Goal: Check status: Check status

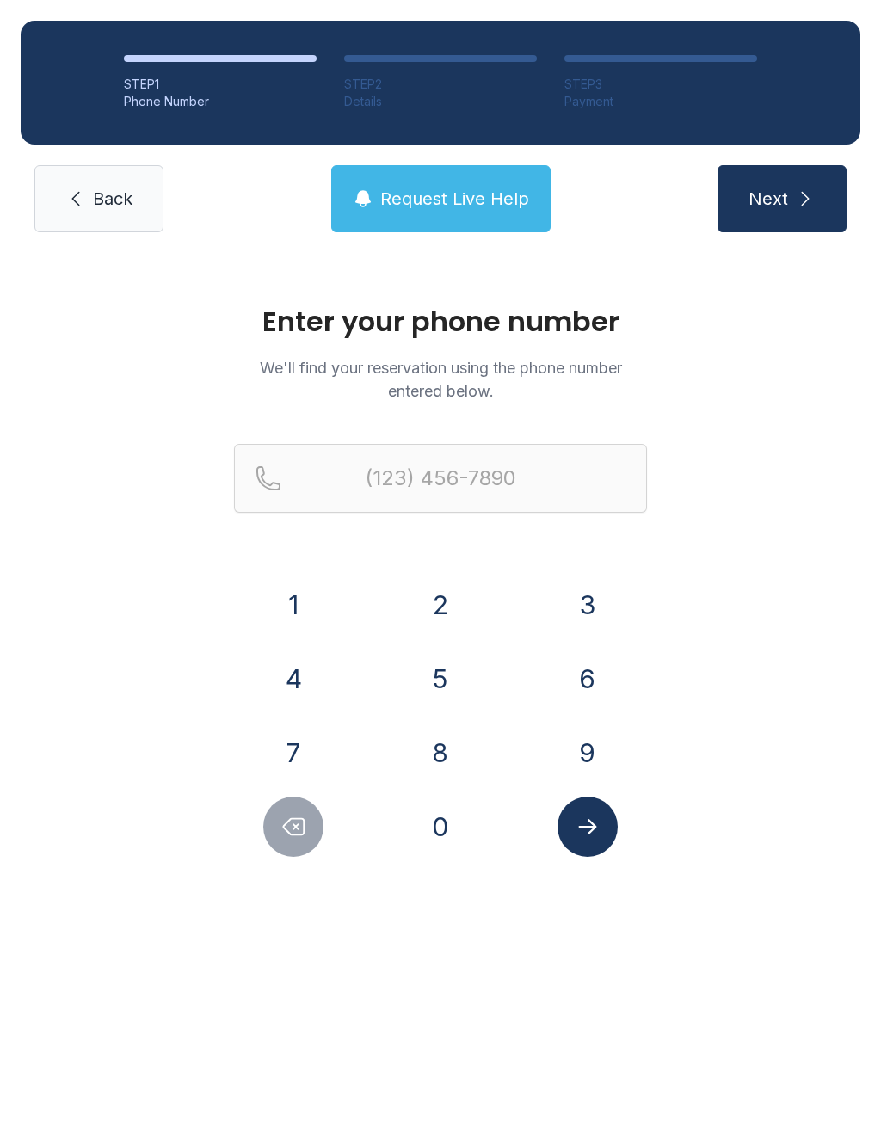
click at [585, 607] on button "3" at bounding box center [587, 605] width 60 height 60
click at [291, 599] on button "1" at bounding box center [293, 605] width 60 height 60
click at [290, 765] on button "7" at bounding box center [293, 752] width 60 height 60
click at [433, 755] on button "8" at bounding box center [440, 752] width 60 height 60
click at [429, 847] on button "0" at bounding box center [440, 826] width 60 height 60
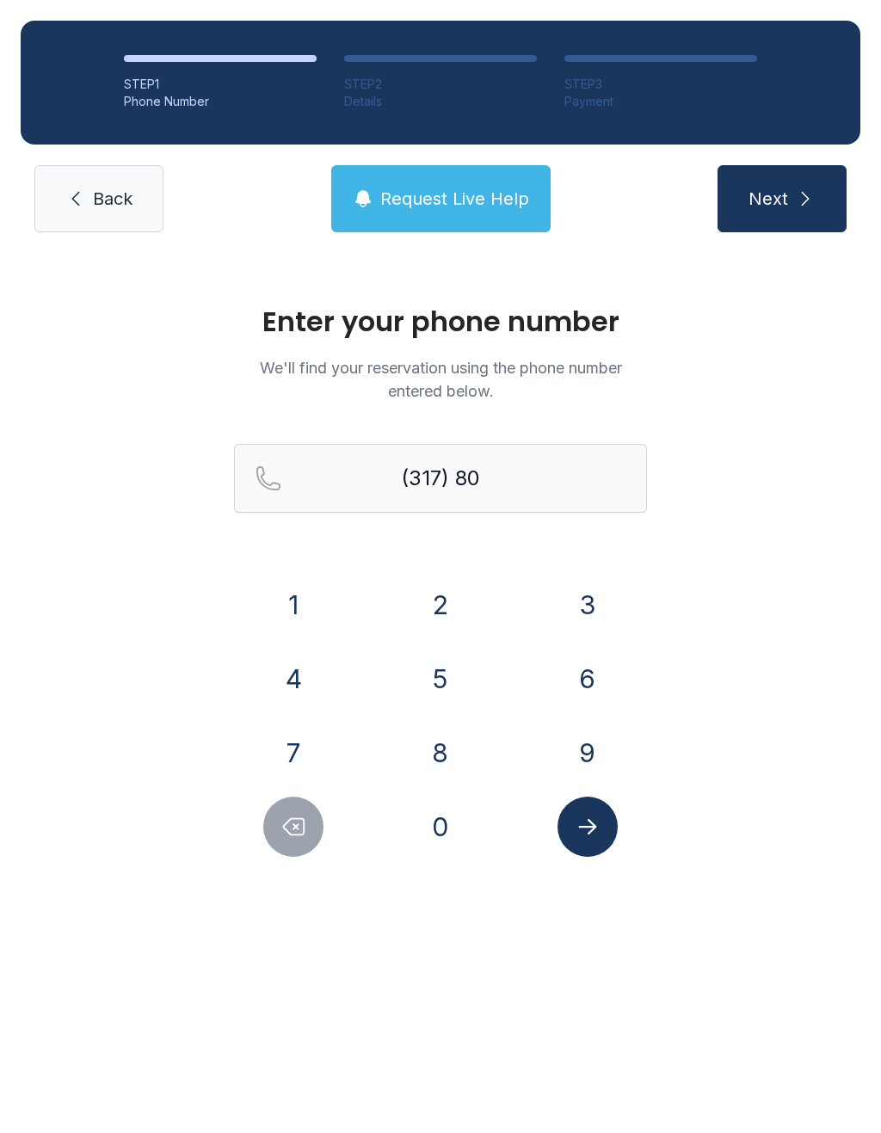
click at [429, 846] on button "0" at bounding box center [440, 826] width 60 height 60
click at [438, 754] on button "8" at bounding box center [440, 752] width 60 height 60
click at [443, 828] on button "0" at bounding box center [440, 826] width 60 height 60
click at [292, 599] on button "1" at bounding box center [293, 605] width 60 height 60
click at [574, 735] on button "9" at bounding box center [587, 752] width 60 height 60
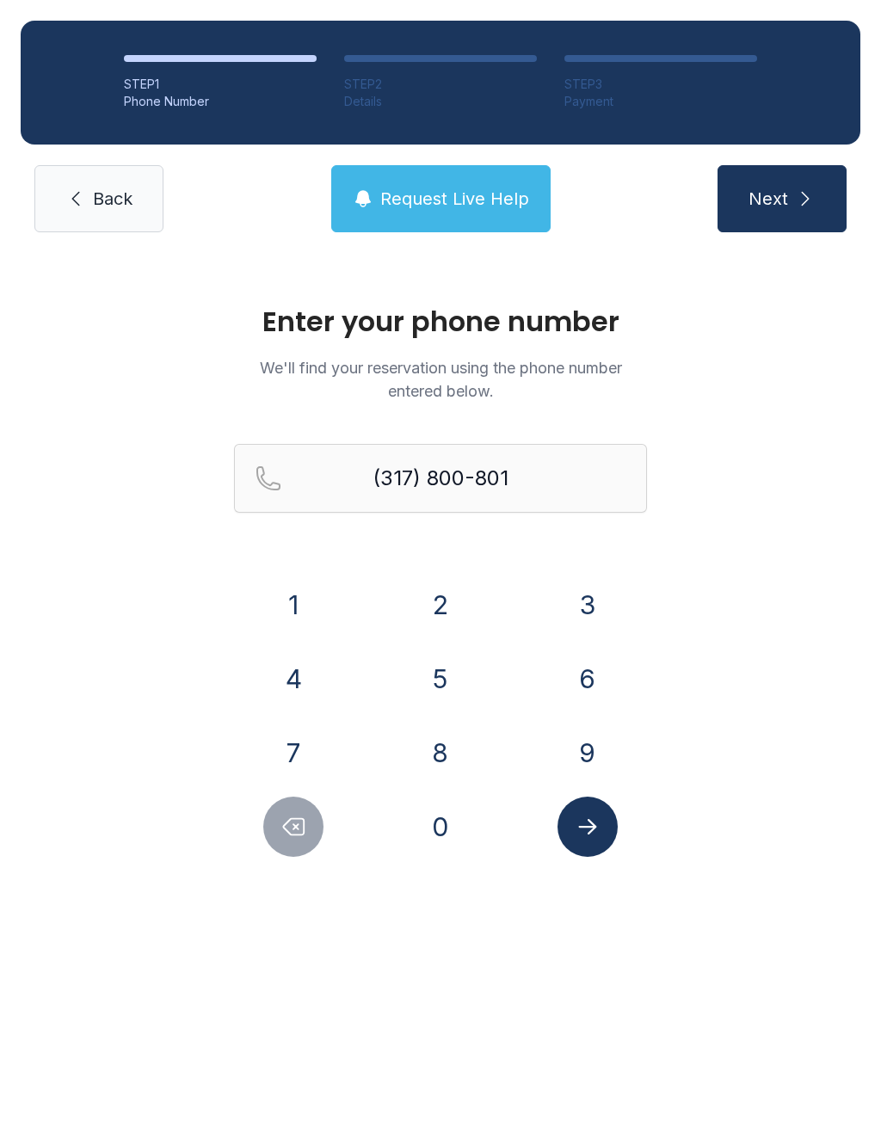
type input "[PHONE_NUMBER]"
click at [575, 824] on icon "Submit lookup form" at bounding box center [588, 827] width 26 height 26
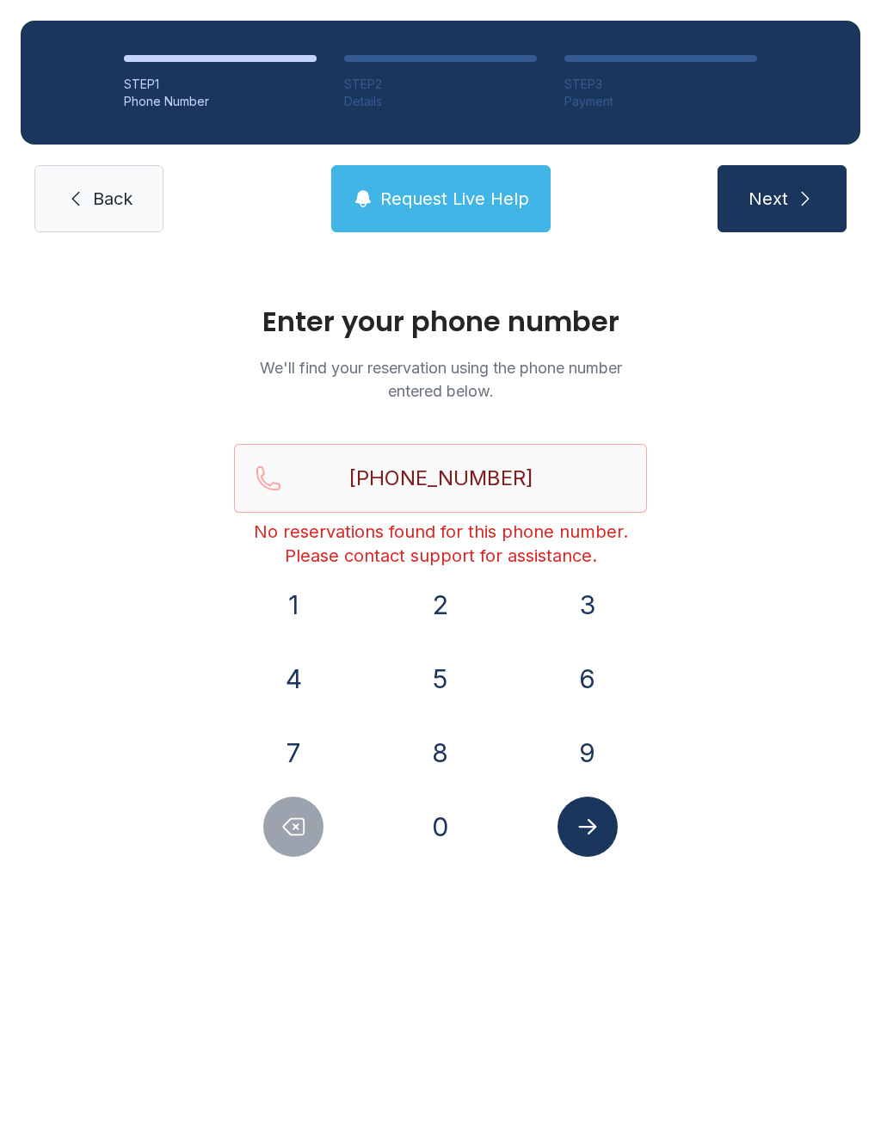
click at [458, 209] on span "Request Live Help" at bounding box center [454, 199] width 149 height 24
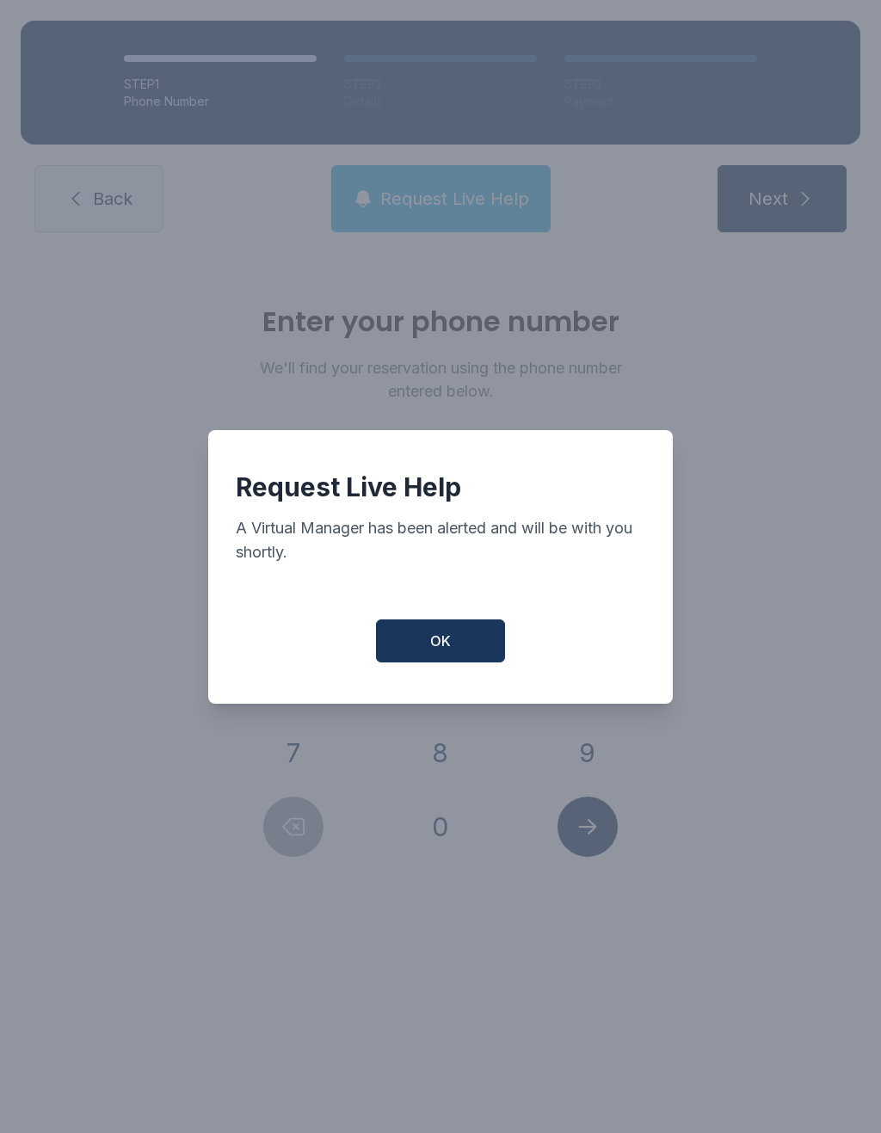
click at [445, 651] on span "OK" at bounding box center [440, 640] width 21 height 21
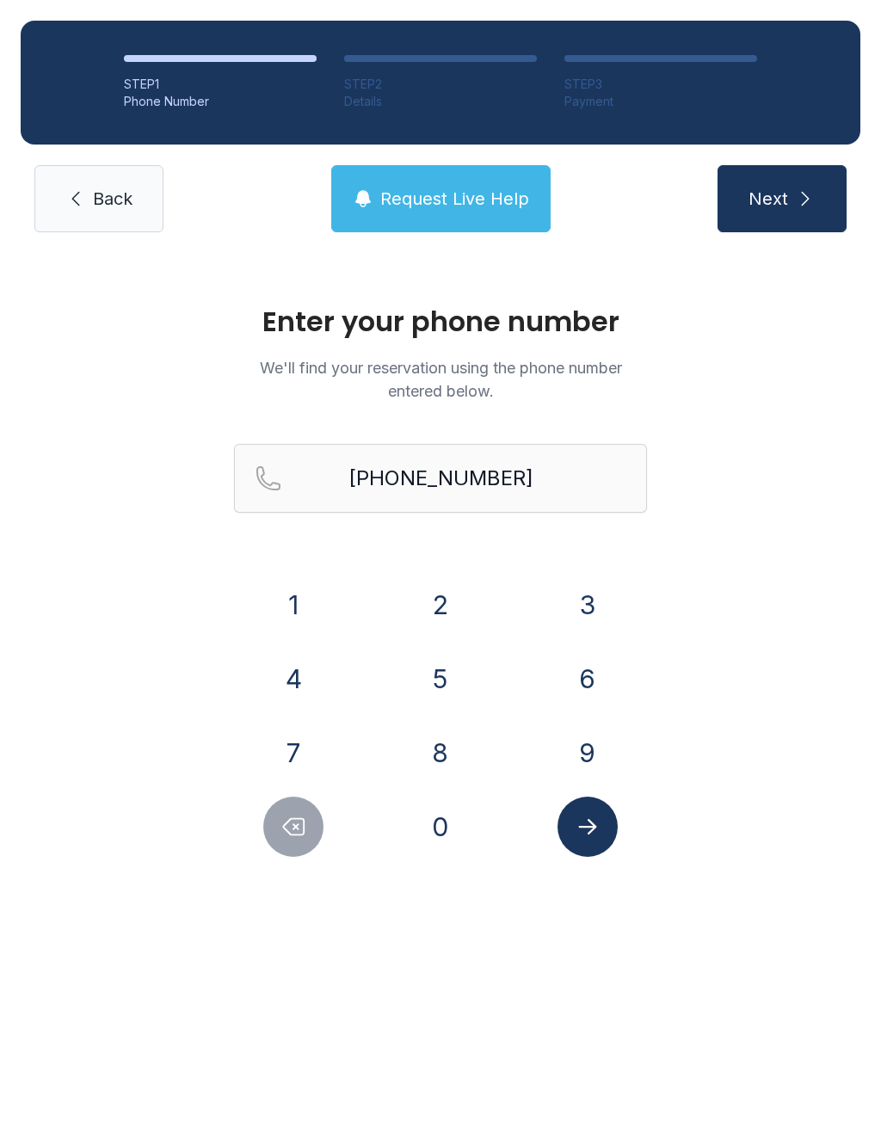
click at [113, 209] on span "Back" at bounding box center [113, 199] width 40 height 24
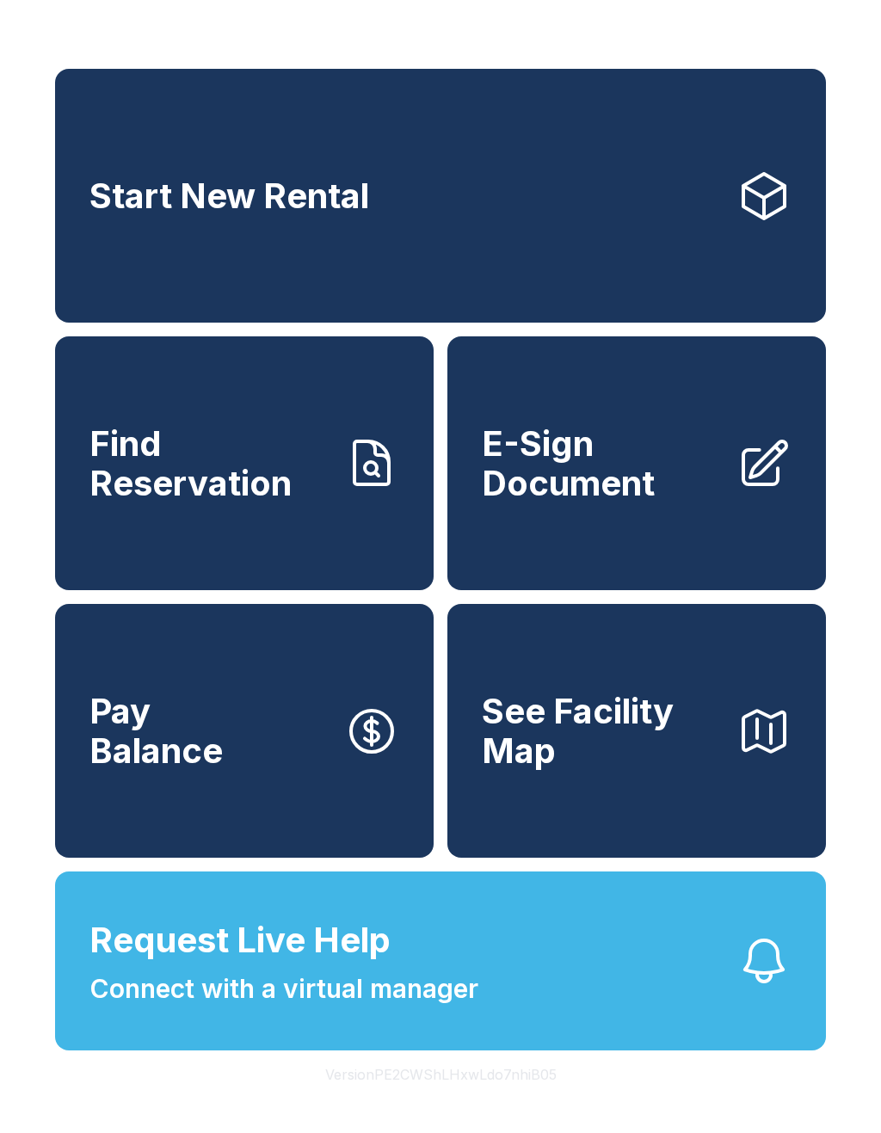
click at [722, 1017] on button "Request Live Help Connect with a virtual manager" at bounding box center [440, 960] width 771 height 179
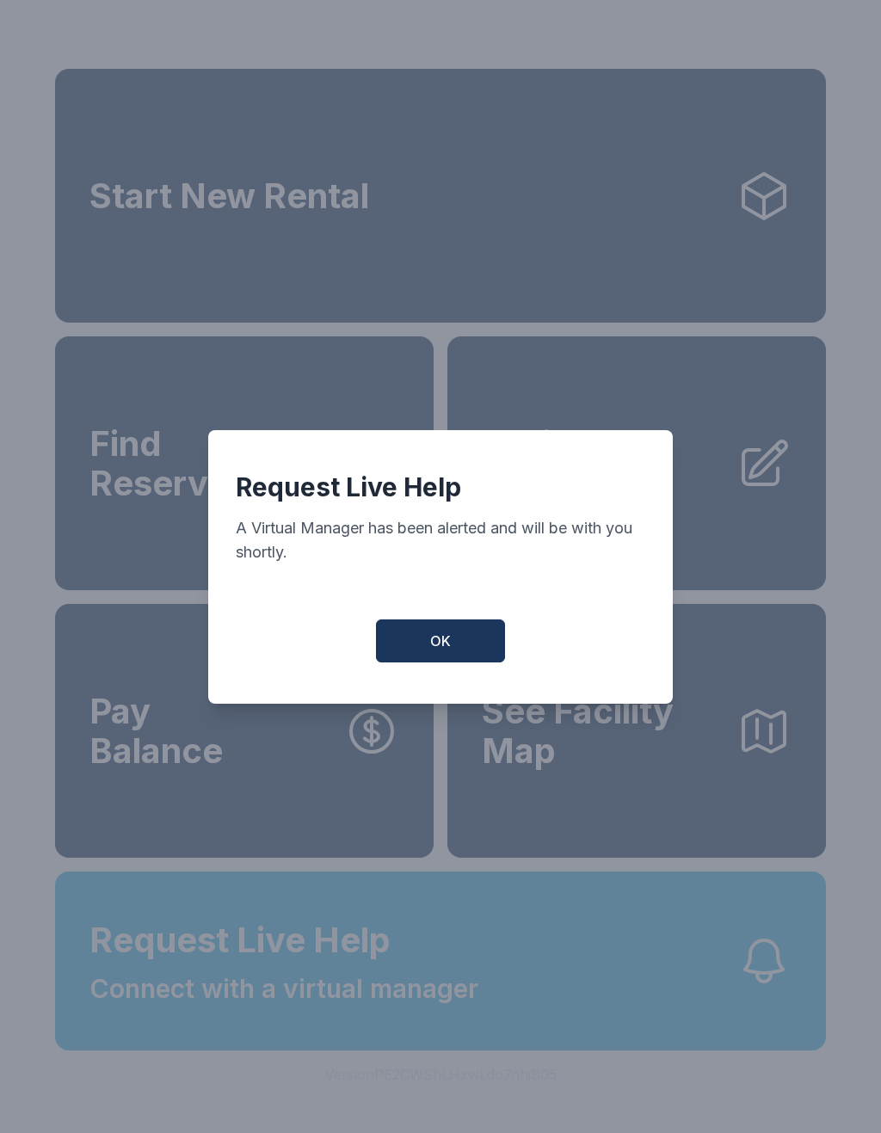
click at [467, 650] on button "OK" at bounding box center [440, 640] width 129 height 43
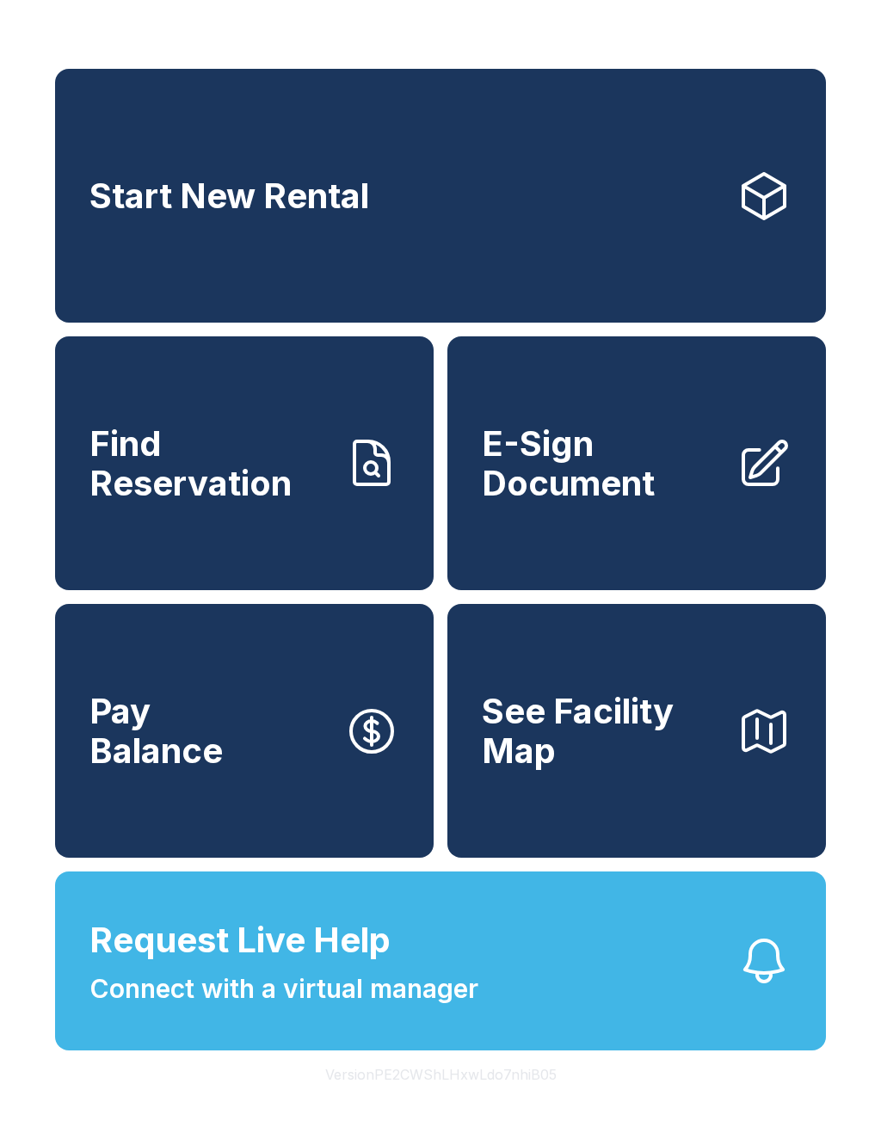
click at [333, 496] on link "Find Reservation" at bounding box center [244, 463] width 378 height 254
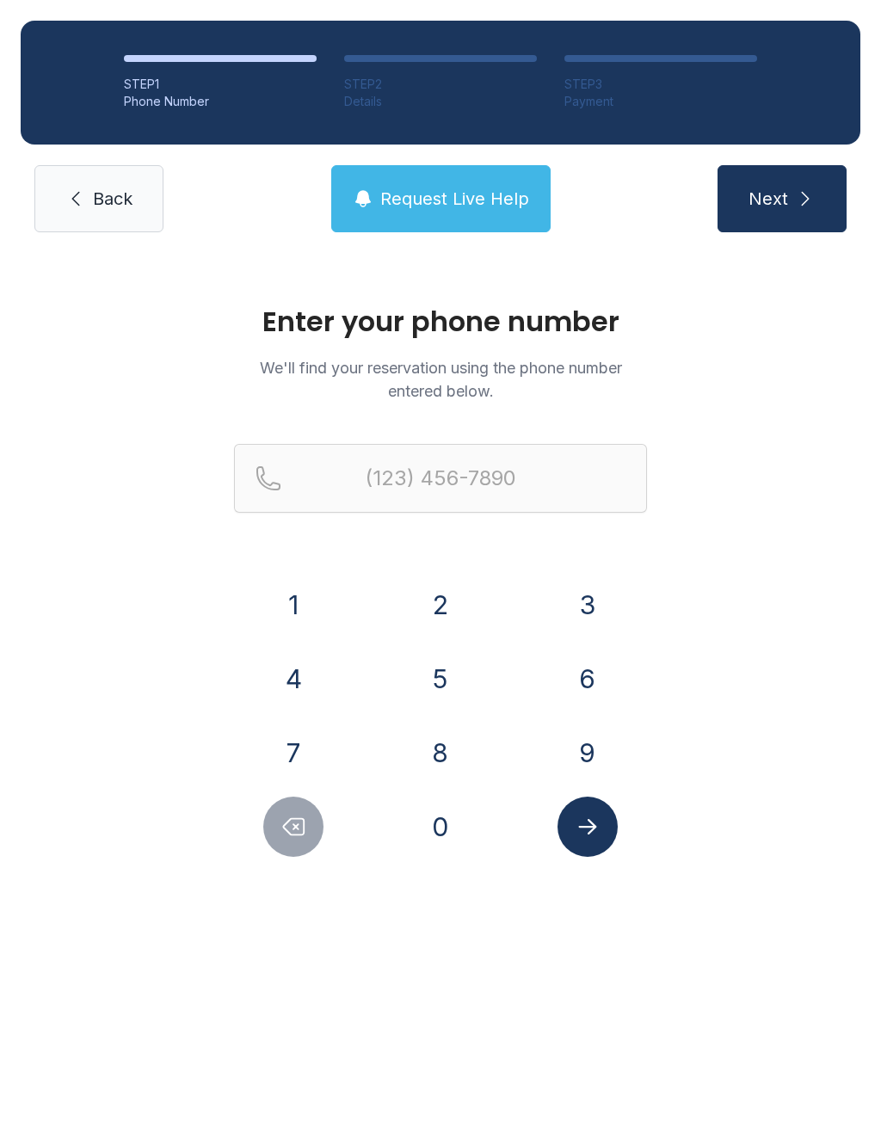
click at [129, 187] on span "Back" at bounding box center [113, 199] width 40 height 24
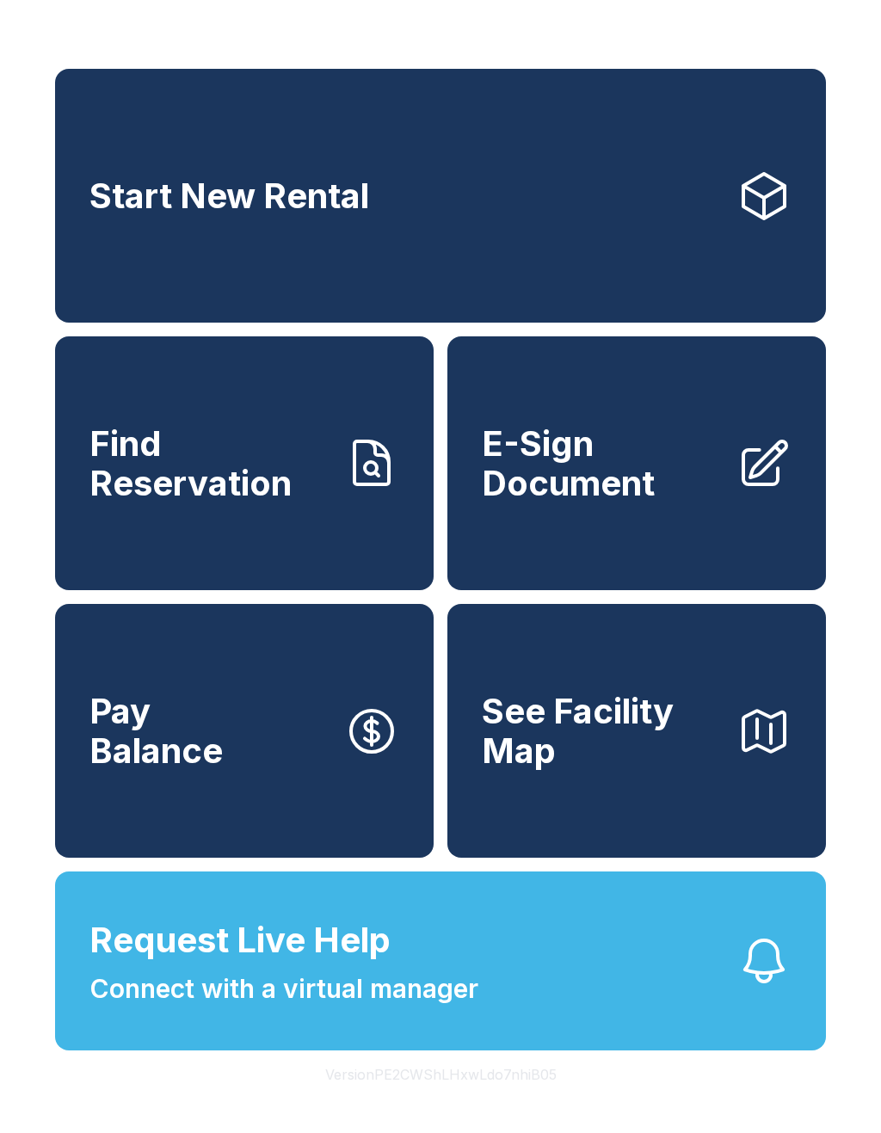
click at [751, 483] on icon at bounding box center [764, 461] width 43 height 43
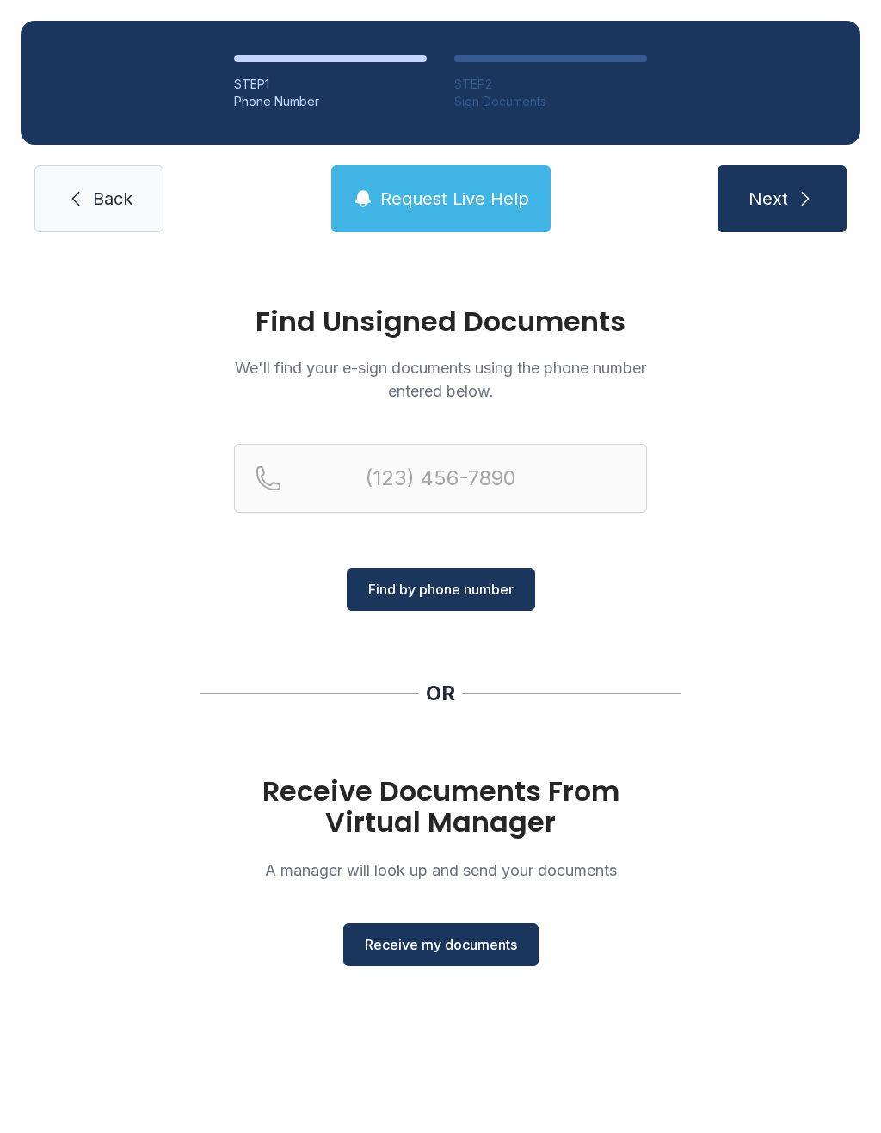
click at [99, 208] on span "Back" at bounding box center [113, 199] width 40 height 24
